Goal: Information Seeking & Learning: Learn about a topic

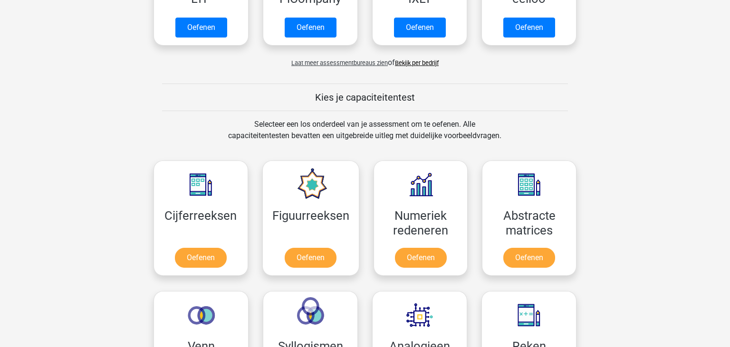
scroll to position [255, 0]
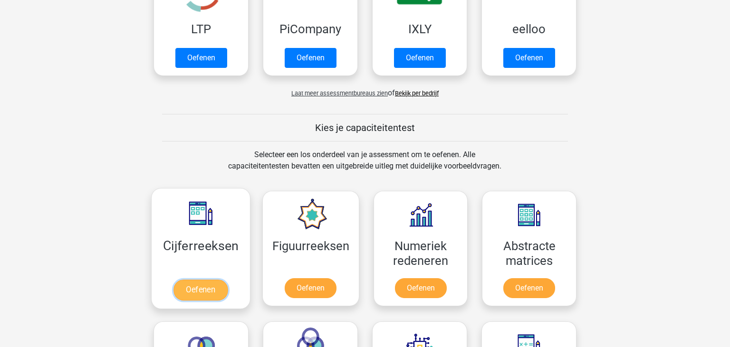
click at [198, 280] on link "Oefenen" at bounding box center [200, 290] width 54 height 21
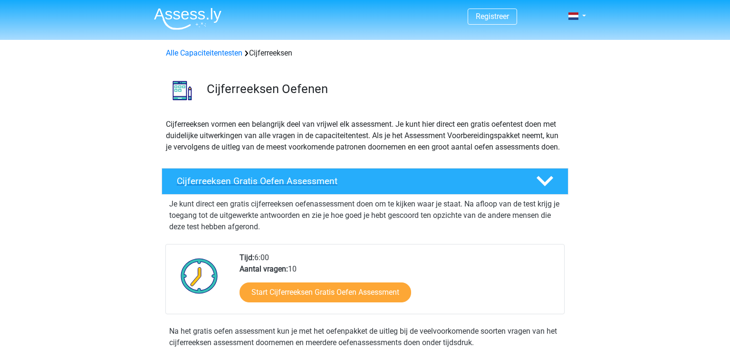
click at [275, 187] on h4 "Cijferreeksen Gratis Oefen Assessment" at bounding box center [349, 181] width 344 height 11
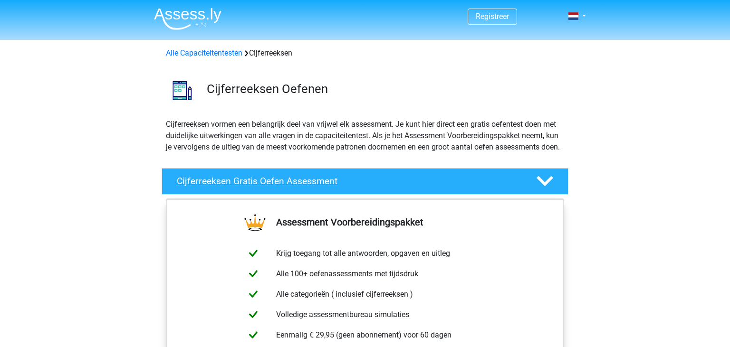
click at [293, 187] on h4 "Cijferreeksen Gratis Oefen Assessment" at bounding box center [349, 181] width 344 height 11
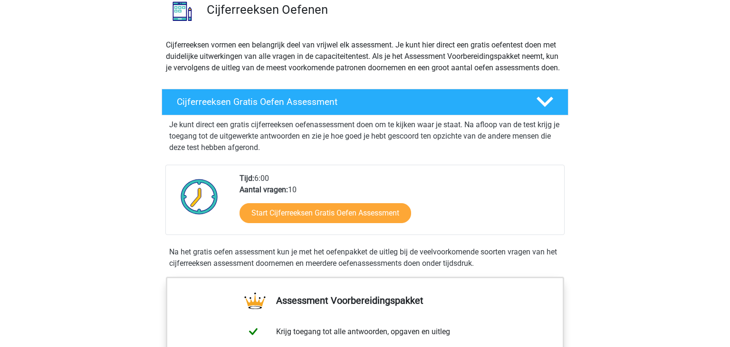
scroll to position [100, 0]
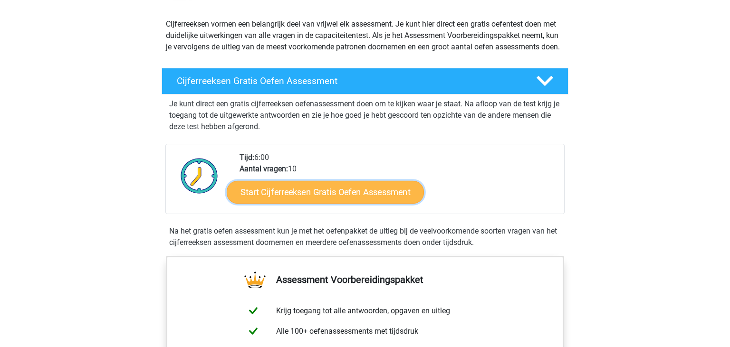
drag, startPoint x: 313, startPoint y: 202, endPoint x: 317, endPoint y: 198, distance: 6.7
click at [313, 203] on link "Start Cijferreeksen Gratis Oefen Assessment" at bounding box center [325, 192] width 197 height 23
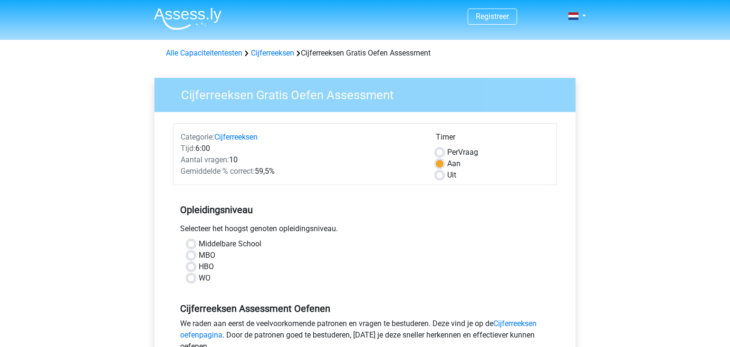
click at [199, 258] on label "MBO" at bounding box center [207, 255] width 17 height 11
click at [191, 258] on input "MBO" at bounding box center [191, 255] width 8 height 10
radio input "true"
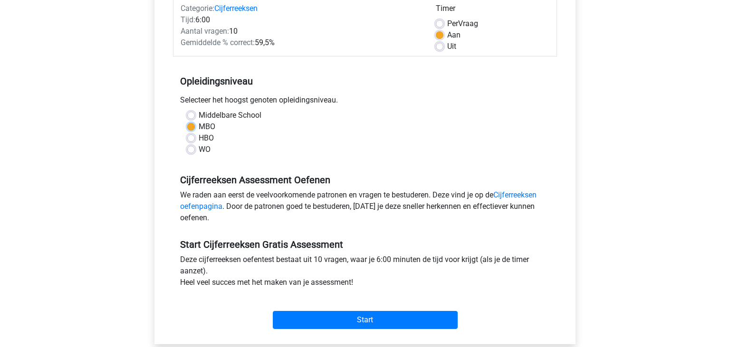
scroll to position [150, 0]
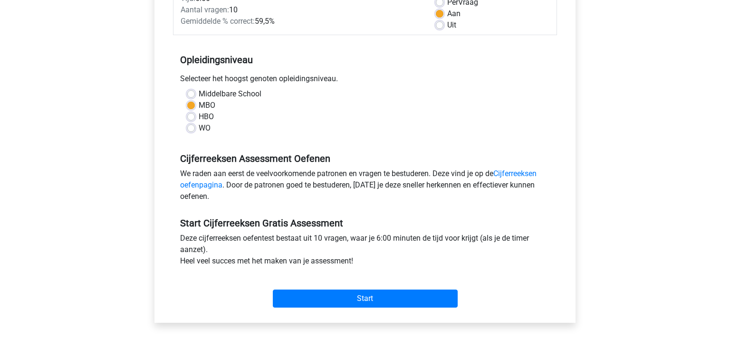
click at [447, 26] on label "Uit" at bounding box center [451, 24] width 9 height 11
click at [440, 26] on input "Uit" at bounding box center [440, 24] width 8 height 10
radio input "true"
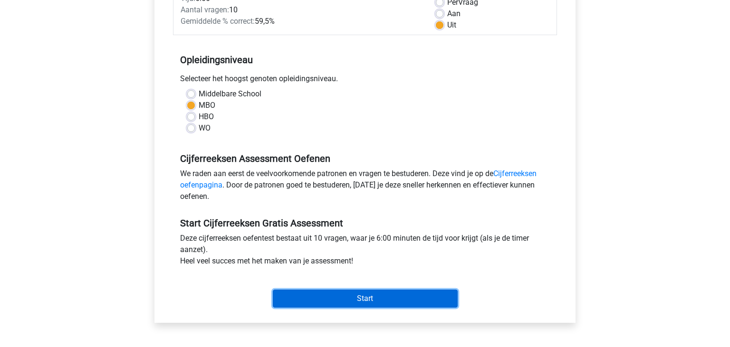
click at [329, 298] on input "Start" at bounding box center [365, 299] width 185 height 18
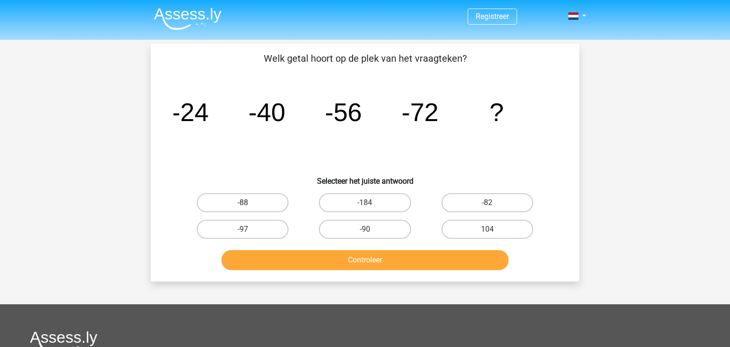
click at [208, 207] on label "-88" at bounding box center [243, 202] width 92 height 19
click at [243, 207] on input "-88" at bounding box center [246, 206] width 6 height 6
radio input "true"
click at [386, 257] on button "Controleer" at bounding box center [364, 260] width 287 height 20
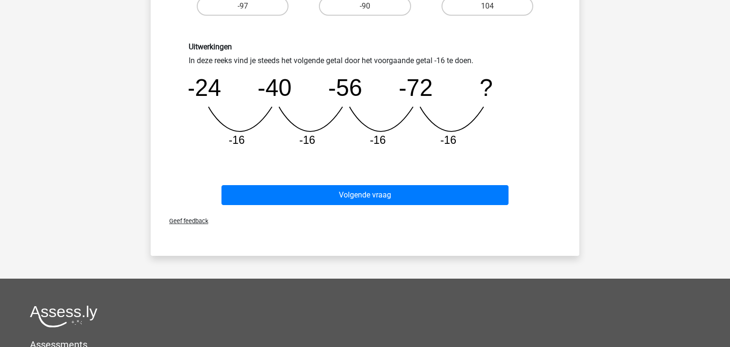
scroll to position [301, 0]
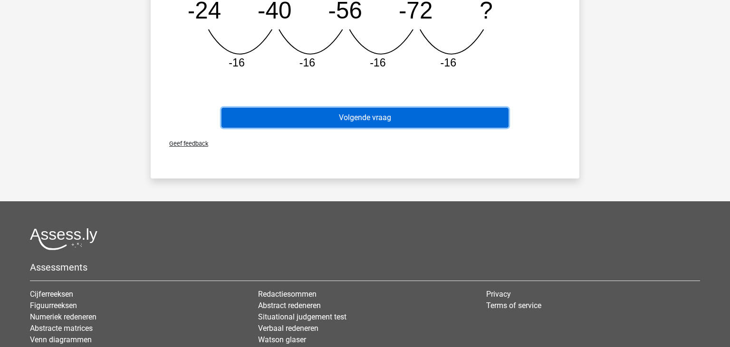
click at [383, 120] on button "Volgende vraag" at bounding box center [364, 118] width 287 height 20
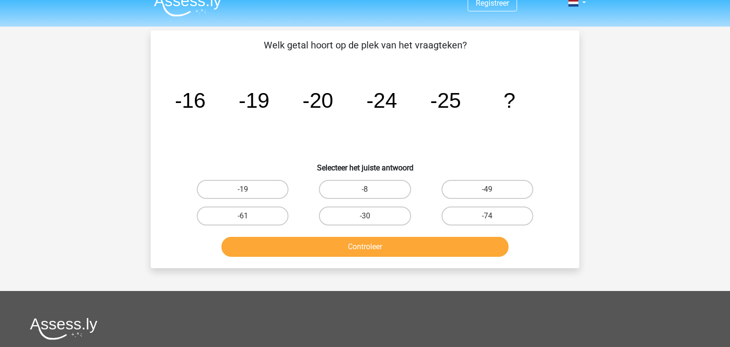
scroll to position [0, 0]
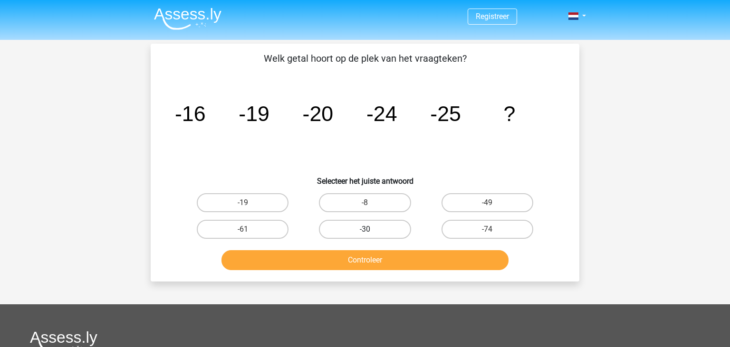
click at [364, 227] on label "-30" at bounding box center [365, 229] width 92 height 19
click at [365, 229] on input "-30" at bounding box center [368, 232] width 6 height 6
radio input "true"
click at [360, 258] on button "Controleer" at bounding box center [364, 260] width 287 height 20
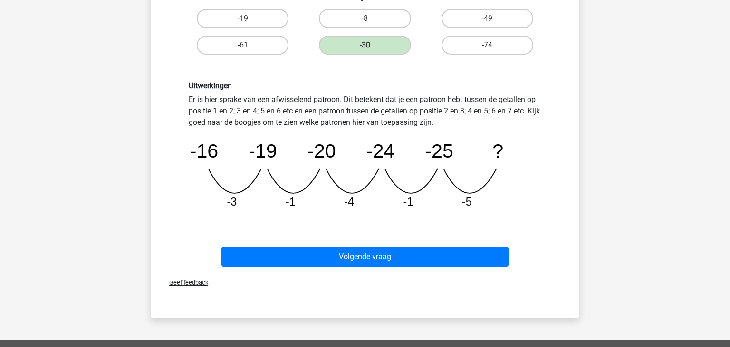
scroll to position [200, 0]
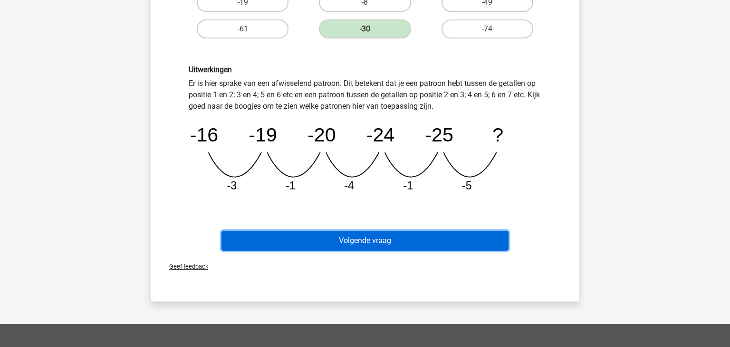
click at [336, 244] on button "Volgende vraag" at bounding box center [364, 241] width 287 height 20
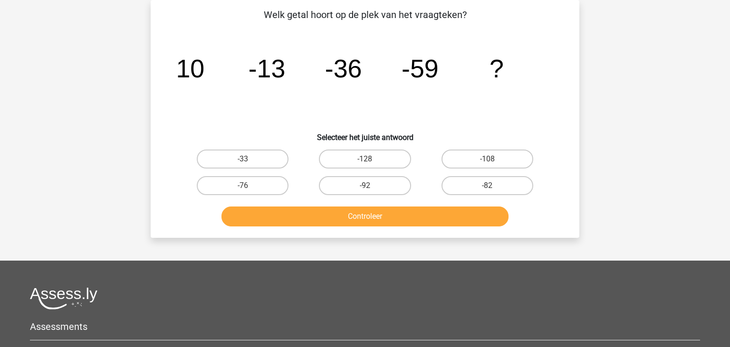
scroll to position [0, 0]
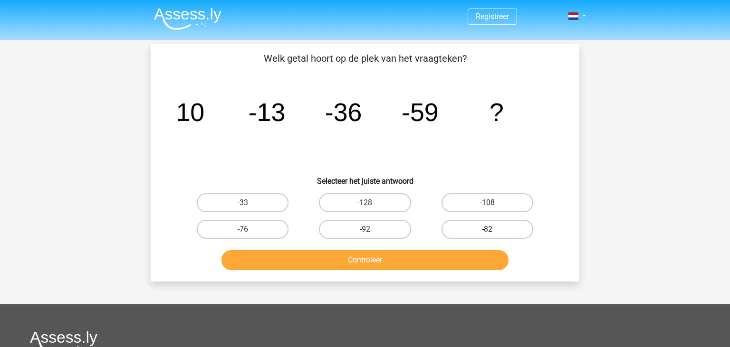
click at [489, 223] on label "-82" at bounding box center [487, 229] width 92 height 19
click at [489, 229] on input "-82" at bounding box center [490, 232] width 6 height 6
radio input "true"
click at [417, 259] on button "Controleer" at bounding box center [364, 260] width 287 height 20
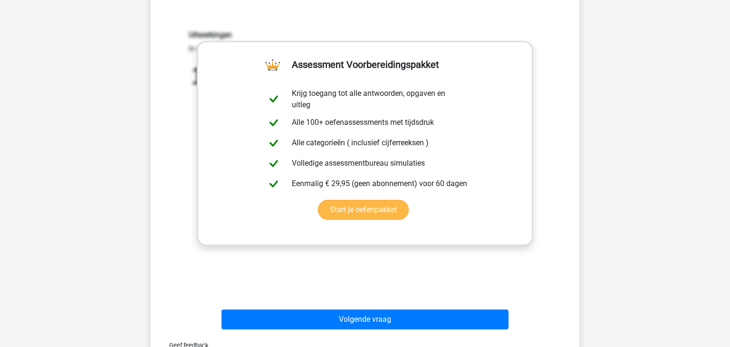
scroll to position [251, 0]
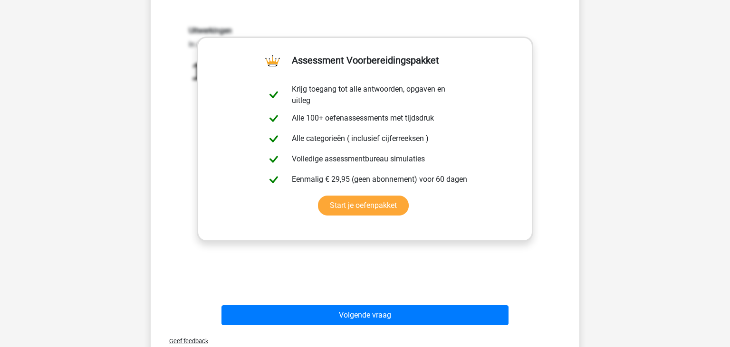
click at [543, 193] on div "Uitwerkingen In deze reeks vind je steeds het volgende getal door het voorgaand…" at bounding box center [365, 150] width 398 height 295
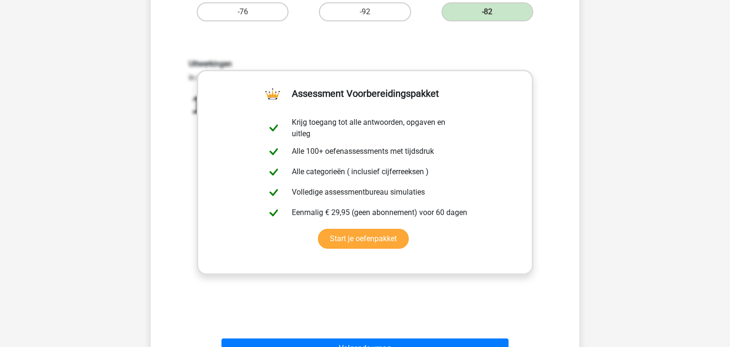
scroll to position [351, 0]
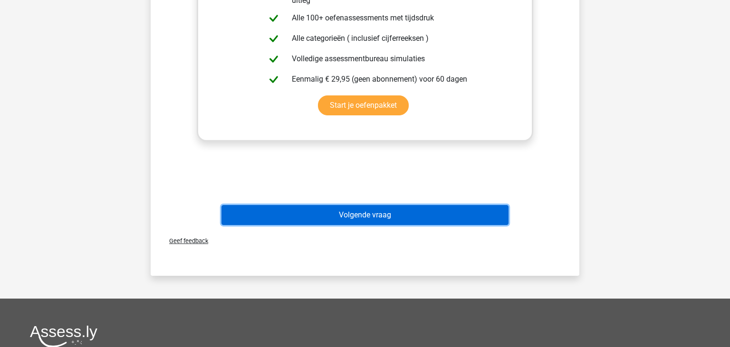
click at [375, 213] on button "Volgende vraag" at bounding box center [364, 215] width 287 height 20
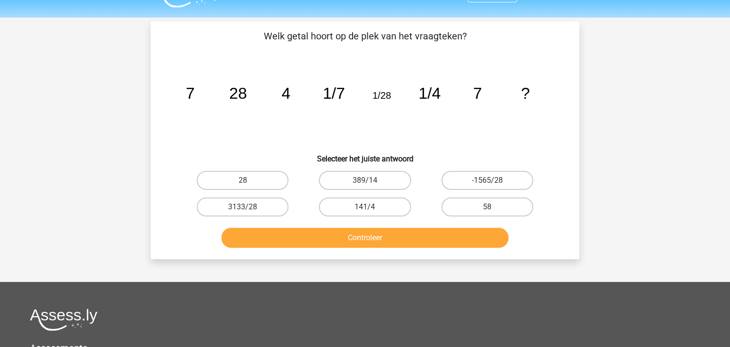
scroll to position [0, 0]
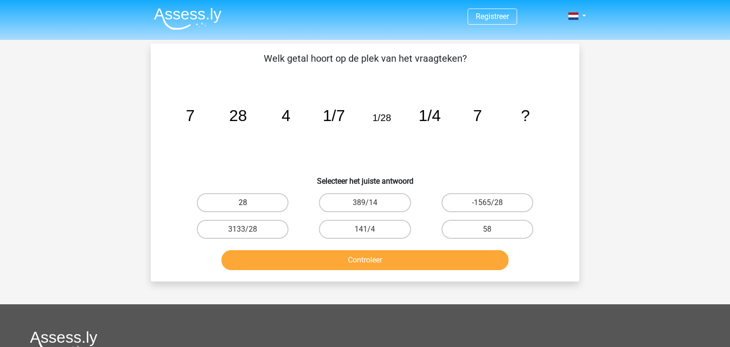
click at [270, 202] on label "28" at bounding box center [243, 202] width 92 height 19
click at [249, 203] on input "28" at bounding box center [246, 206] width 6 height 6
radio input "true"
click at [370, 260] on button "Controleer" at bounding box center [364, 260] width 287 height 20
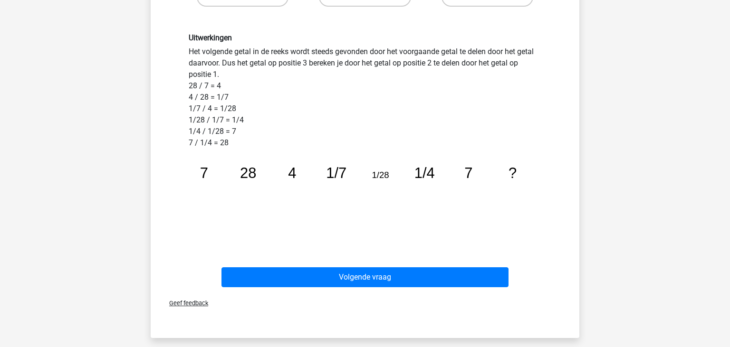
scroll to position [251, 0]
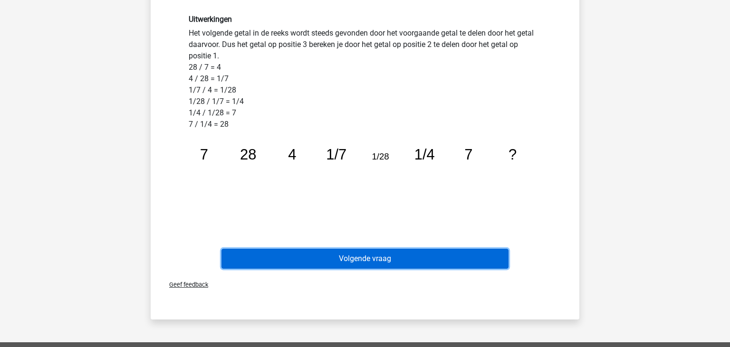
click at [356, 258] on button "Volgende vraag" at bounding box center [364, 259] width 287 height 20
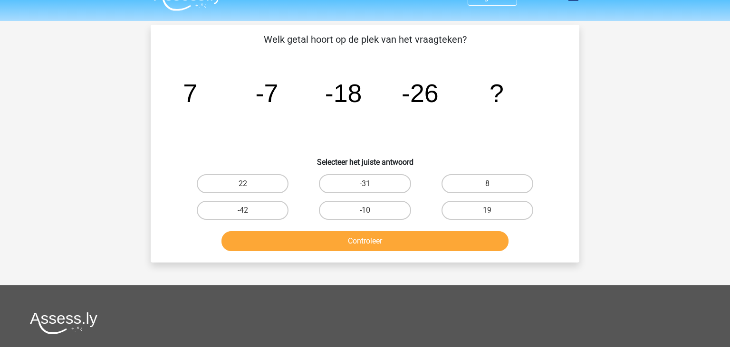
scroll to position [0, 0]
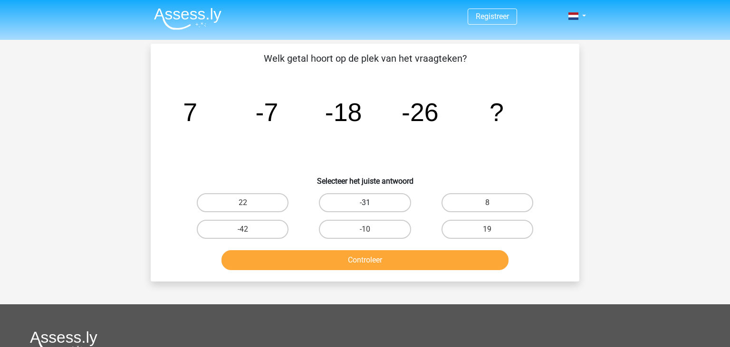
click at [336, 199] on label "-31" at bounding box center [365, 202] width 92 height 19
click at [365, 203] on input "-31" at bounding box center [368, 206] width 6 height 6
radio input "true"
click at [370, 259] on button "Controleer" at bounding box center [364, 260] width 287 height 20
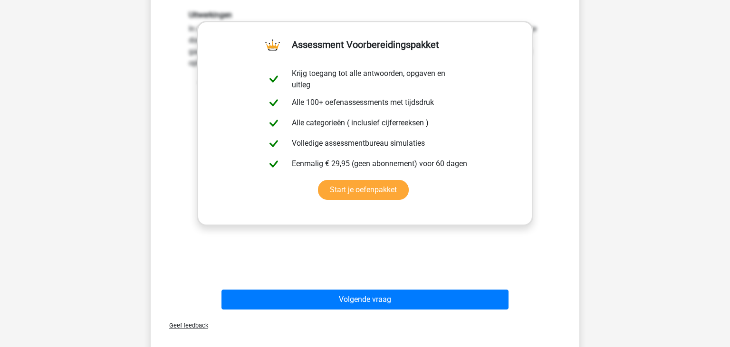
scroll to position [301, 0]
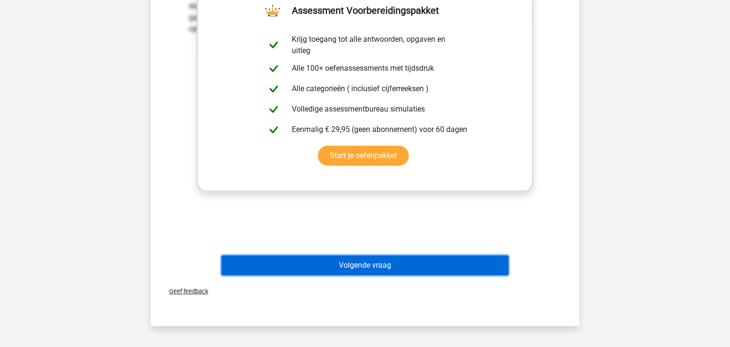
click at [407, 268] on button "Volgende vraag" at bounding box center [364, 266] width 287 height 20
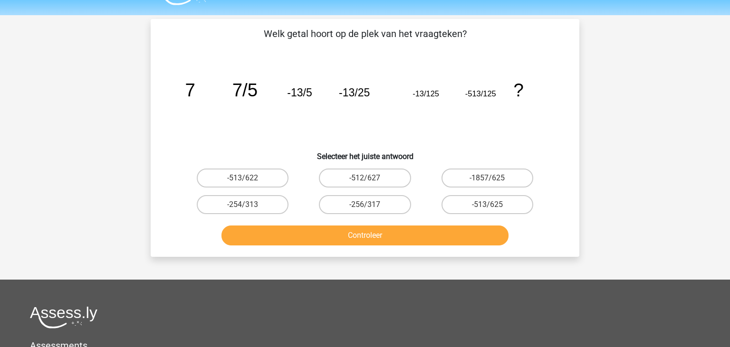
scroll to position [0, 0]
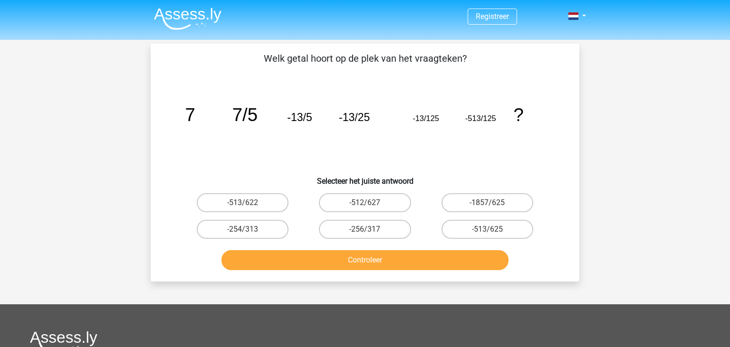
click at [563, 163] on div "image/svg+xml 7 7/5 -13/5 -13/25 -13/125 -513/125 ?" at bounding box center [365, 121] width 398 height 96
click at [507, 229] on label "-513/625" at bounding box center [487, 229] width 92 height 19
click at [493, 229] on input "-513/625" at bounding box center [490, 232] width 6 height 6
radio input "true"
click at [456, 257] on button "Controleer" at bounding box center [364, 260] width 287 height 20
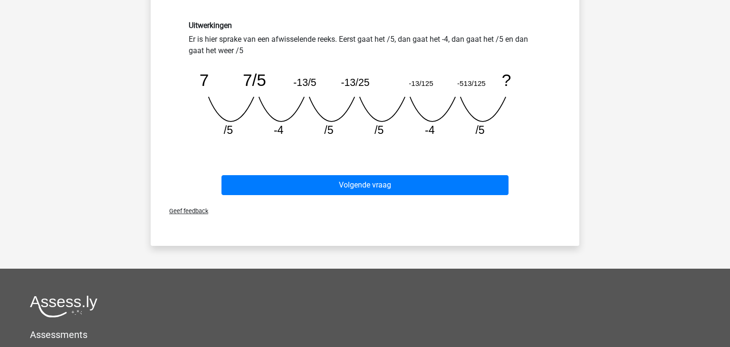
scroll to position [251, 0]
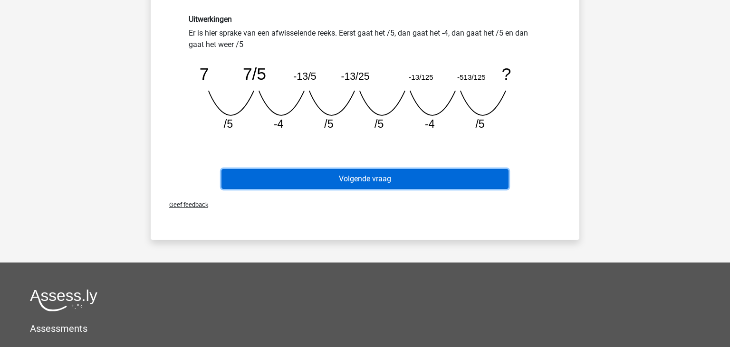
click at [419, 180] on button "Volgende vraag" at bounding box center [364, 179] width 287 height 20
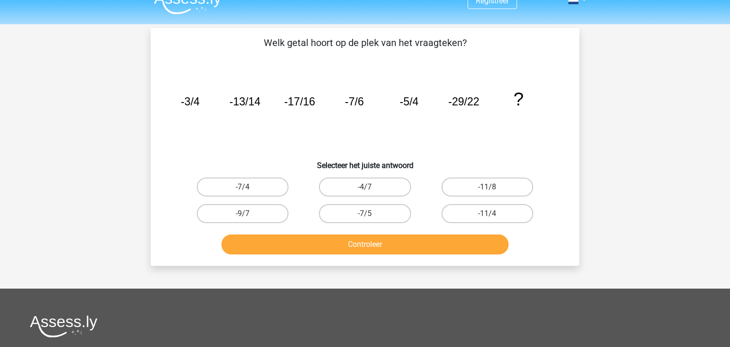
scroll to position [0, 0]
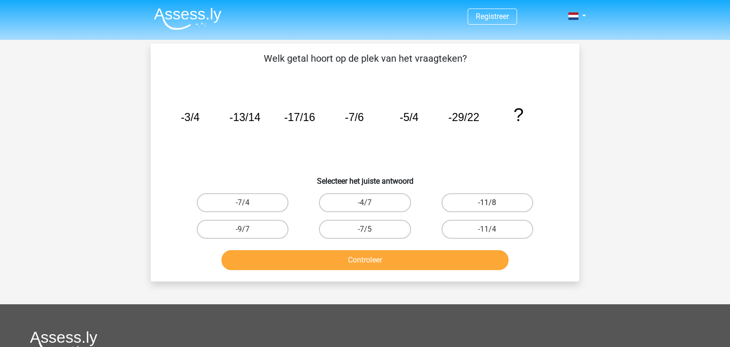
click at [501, 204] on label "-11/8" at bounding box center [487, 202] width 92 height 19
click at [493, 204] on input "-11/8" at bounding box center [490, 206] width 6 height 6
radio input "true"
click at [399, 259] on button "Controleer" at bounding box center [364, 260] width 287 height 20
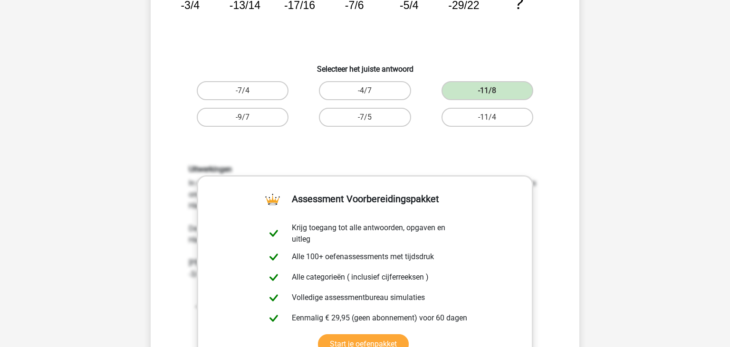
scroll to position [150, 0]
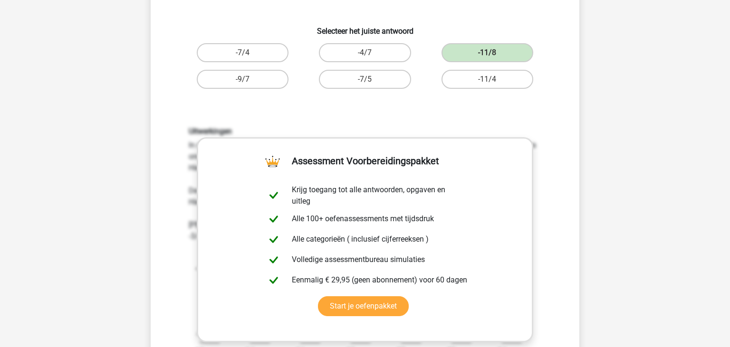
click at [494, 88] on div "-11/4" at bounding box center [487, 79] width 122 height 27
click at [496, 83] on label "-11/4" at bounding box center [487, 79] width 92 height 19
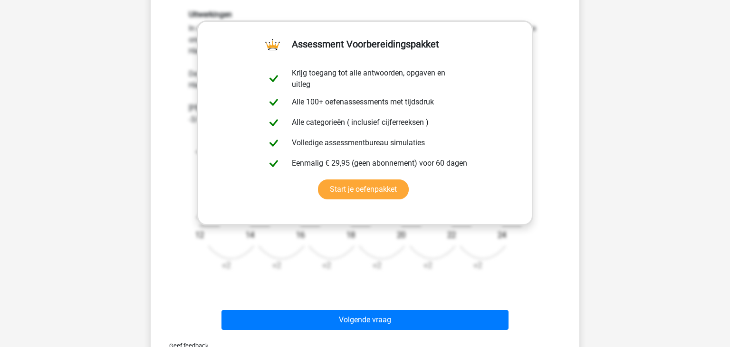
scroll to position [301, 0]
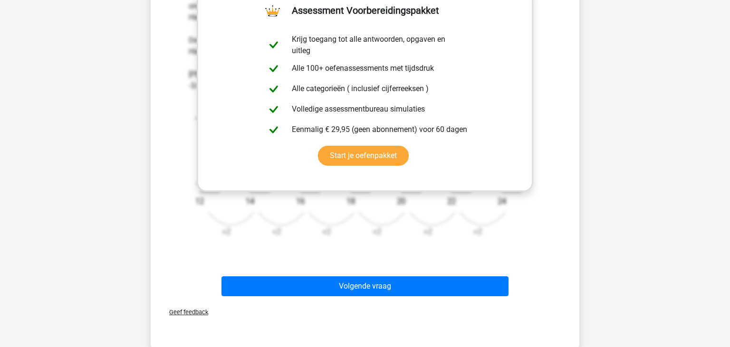
click at [562, 123] on div "Uitwerkingen In deze reeks zijn er eigenlijk twee reeksen. 1 reeks van de telle…" at bounding box center [365, 110] width 398 height 315
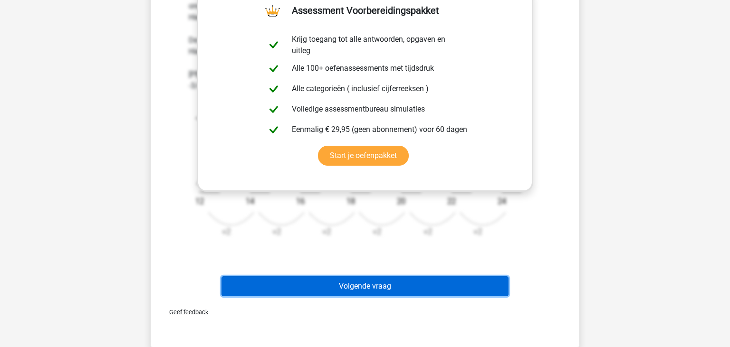
click at [419, 286] on button "Volgende vraag" at bounding box center [364, 287] width 287 height 20
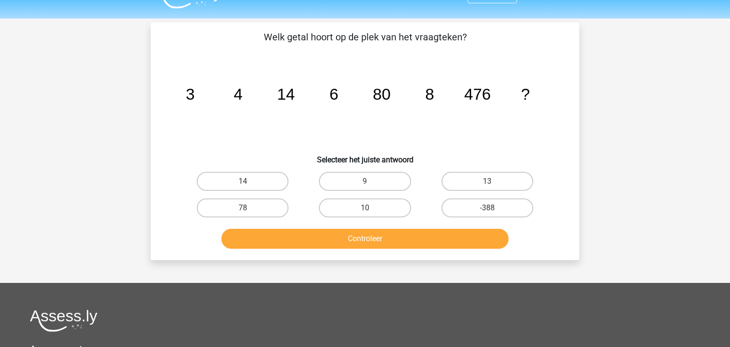
scroll to position [0, 0]
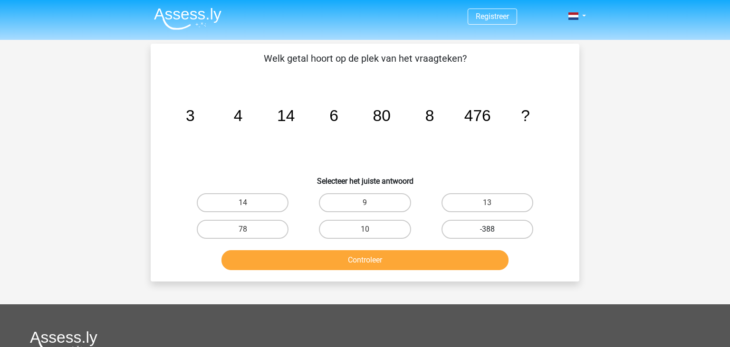
click at [477, 226] on label "-388" at bounding box center [487, 229] width 92 height 19
click at [487, 229] on input "-388" at bounding box center [490, 232] width 6 height 6
radio input "true"
click at [423, 258] on button "Controleer" at bounding box center [364, 260] width 287 height 20
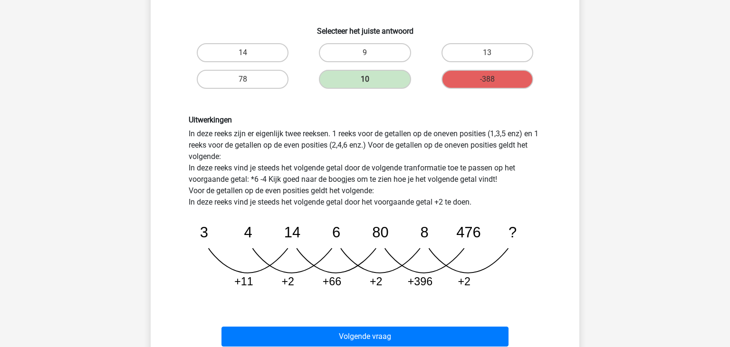
scroll to position [200, 0]
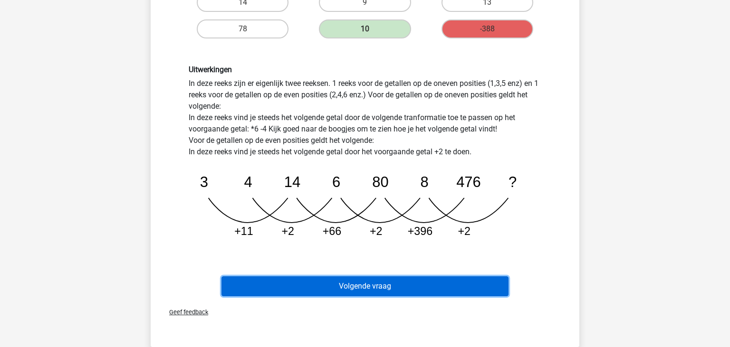
click at [355, 280] on button "Volgende vraag" at bounding box center [364, 287] width 287 height 20
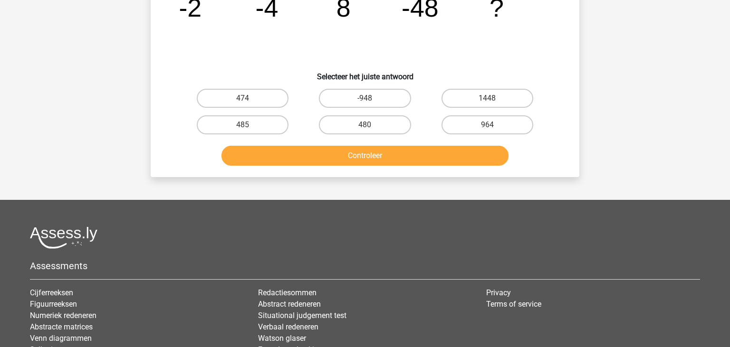
scroll to position [0, 0]
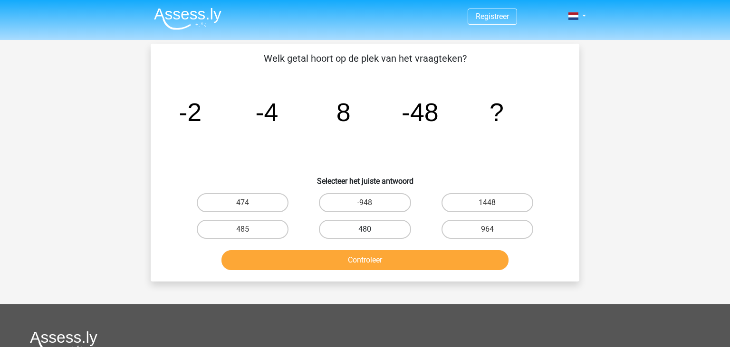
click at [380, 225] on label "480" at bounding box center [365, 229] width 92 height 19
click at [371, 229] on input "480" at bounding box center [368, 232] width 6 height 6
radio input "true"
click at [376, 257] on button "Controleer" at bounding box center [364, 260] width 287 height 20
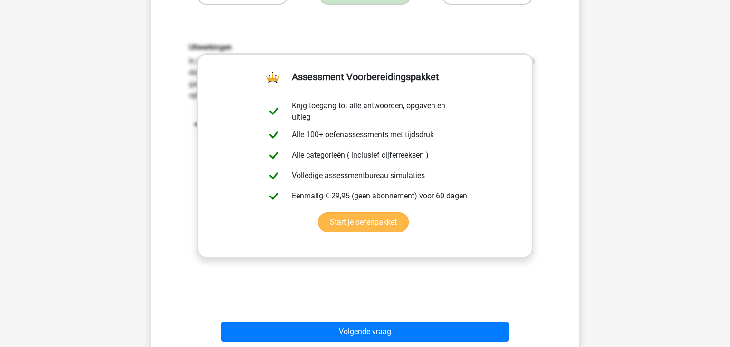
scroll to position [301, 0]
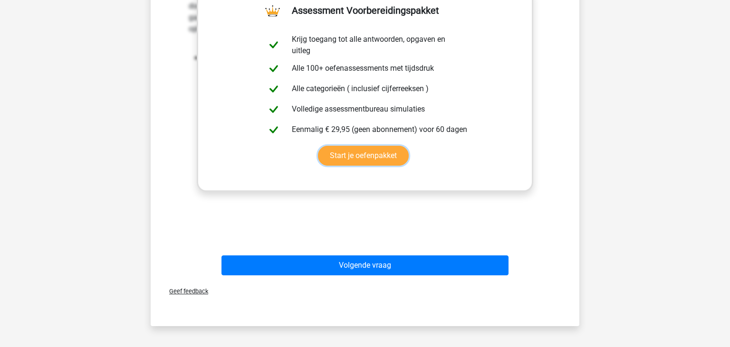
click at [533, 190] on div "Welk getal hoort op de plek van het vraagteken? image/svg+xml -2 -4 8 -48 ? Sel…" at bounding box center [364, 15] width 421 height 529
click at [533, 197] on div "Uitwerkingen In deze reeks vind je het tweede getal door het eerste getal *2 te…" at bounding box center [365, 100] width 398 height 295
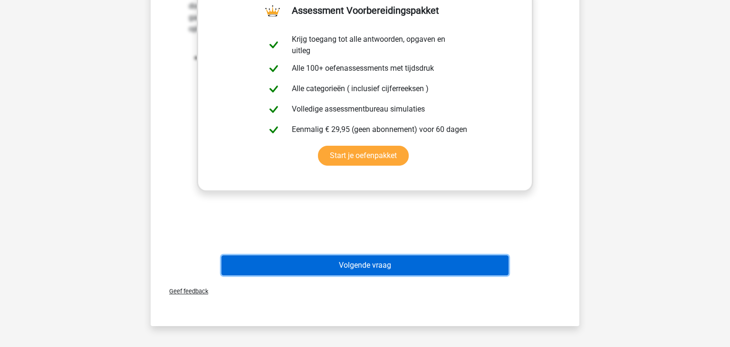
click at [393, 271] on button "Volgende vraag" at bounding box center [364, 266] width 287 height 20
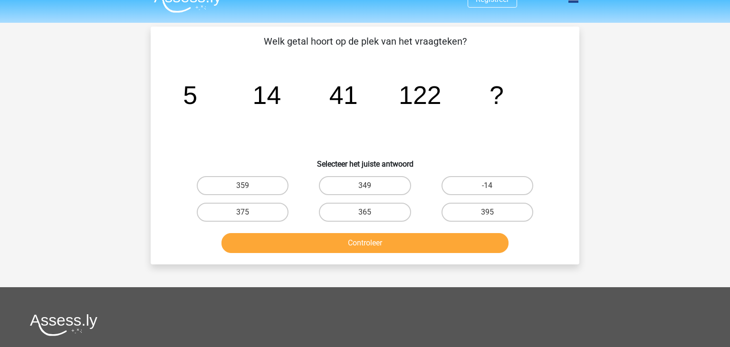
scroll to position [0, 0]
